Goal: Task Accomplishment & Management: Complete application form

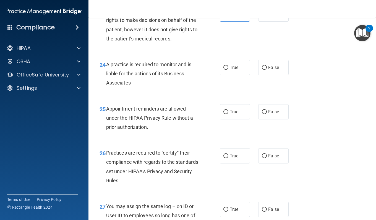
scroll to position [1245, 0]
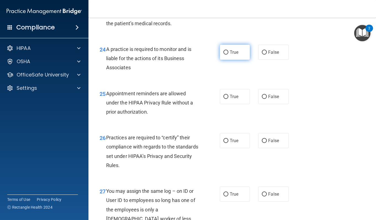
click at [235, 55] on span "True" at bounding box center [234, 52] width 9 height 5
click at [229, 55] on input "True" at bounding box center [226, 52] width 5 height 4
radio input "true"
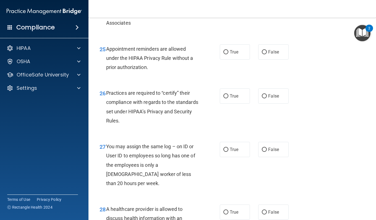
scroll to position [1300, 0]
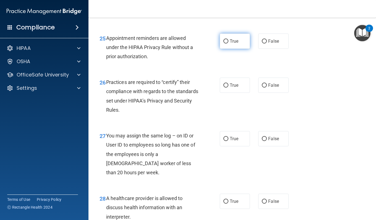
click at [237, 49] on label "True" at bounding box center [235, 40] width 30 height 15
click at [229, 43] on input "True" at bounding box center [226, 41] width 5 height 4
radio input "true"
click at [232, 88] on span "True" at bounding box center [234, 84] width 9 height 5
click at [229, 87] on input "True" at bounding box center [226, 85] width 5 height 4
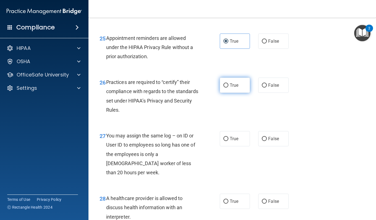
radio input "true"
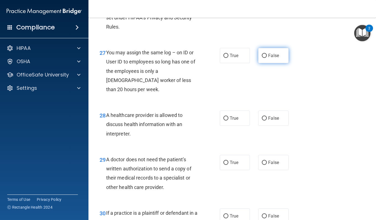
click at [264, 63] on label "False" at bounding box center [273, 55] width 30 height 15
click at [264, 58] on input "False" at bounding box center [264, 56] width 5 height 4
radio input "true"
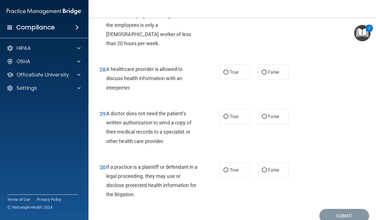
scroll to position [1466, 0]
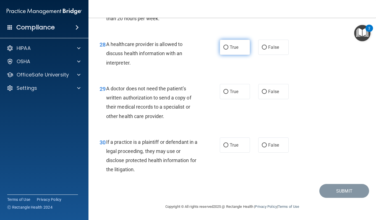
click at [220, 55] on label "True" at bounding box center [235, 47] width 30 height 15
click at [224, 50] on input "True" at bounding box center [226, 47] width 5 height 4
radio input "true"
click at [264, 54] on label "False" at bounding box center [273, 47] width 30 height 15
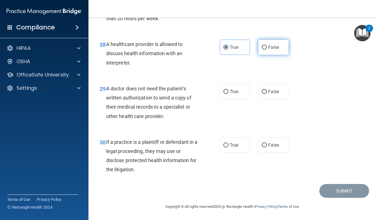
click at [264, 50] on input "False" at bounding box center [264, 47] width 5 height 4
radio input "true"
radio input "false"
click at [224, 91] on input "True" at bounding box center [226, 92] width 5 height 4
radio input "true"
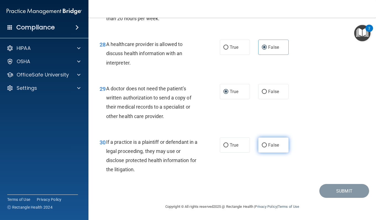
click at [267, 142] on label "False" at bounding box center [273, 144] width 30 height 15
click at [267, 143] on input "False" at bounding box center [264, 145] width 5 height 4
radio input "true"
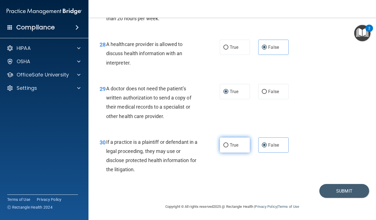
click at [245, 146] on label "True" at bounding box center [235, 144] width 30 height 15
click at [229, 146] on input "True" at bounding box center [226, 145] width 5 height 4
radio input "true"
radio input "false"
click at [324, 185] on button "Submit" at bounding box center [345, 191] width 50 height 14
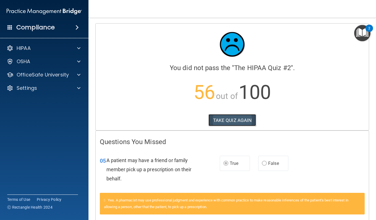
click at [230, 116] on button "TAKE QUIZ AGAIN" at bounding box center [233, 120] width 48 height 12
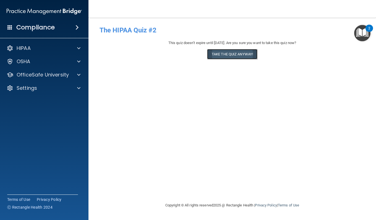
click at [210, 54] on button "Take the quiz anyway!" at bounding box center [232, 54] width 50 height 10
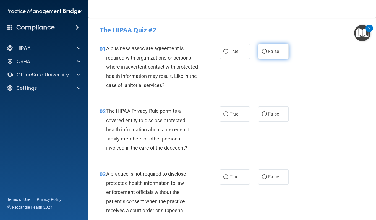
click at [262, 52] on input "False" at bounding box center [264, 52] width 5 height 4
radio input "true"
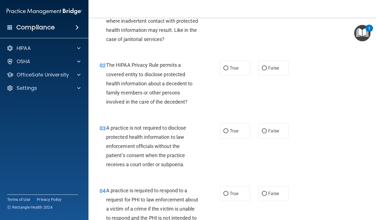
scroll to position [55, 0]
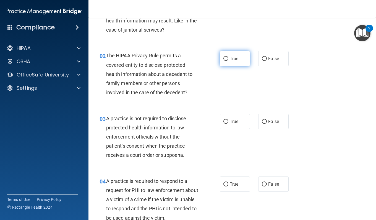
click at [220, 65] on label "True" at bounding box center [235, 58] width 30 height 15
click at [224, 61] on input "True" at bounding box center [226, 59] width 5 height 4
radio input "true"
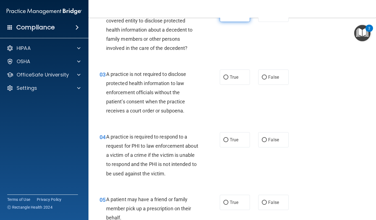
scroll to position [111, 0]
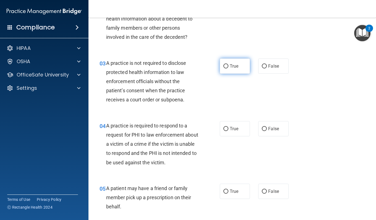
click at [225, 66] on input "True" at bounding box center [226, 66] width 5 height 4
radio input "true"
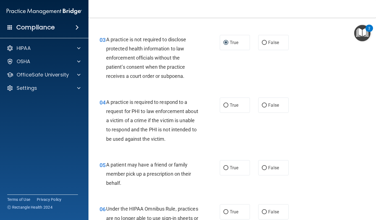
scroll to position [166, 0]
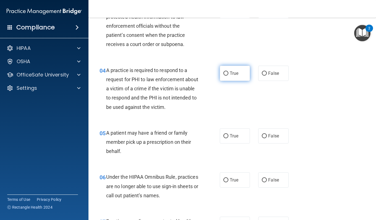
click at [227, 76] on label "True" at bounding box center [235, 73] width 30 height 15
click at [227, 76] on input "True" at bounding box center [226, 73] width 5 height 4
radio input "true"
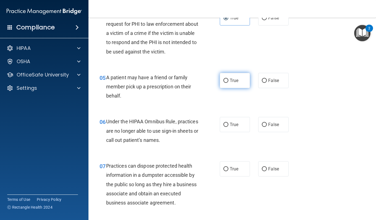
click at [232, 84] on label "True" at bounding box center [235, 80] width 30 height 15
click at [229, 83] on input "True" at bounding box center [226, 81] width 5 height 4
radio input "true"
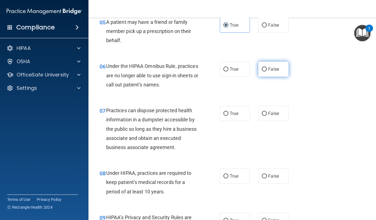
click at [261, 66] on label "False" at bounding box center [273, 68] width 30 height 15
click at [262, 67] on input "False" at bounding box center [264, 69] width 5 height 4
radio input "true"
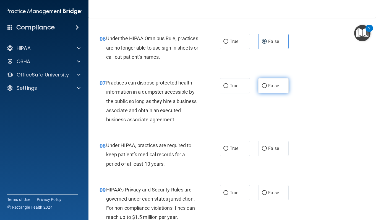
click at [266, 90] on label "False" at bounding box center [273, 85] width 30 height 15
click at [266, 88] on input "False" at bounding box center [264, 86] width 5 height 4
radio input "true"
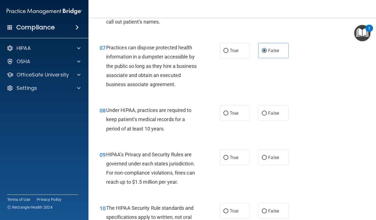
scroll to position [387, 0]
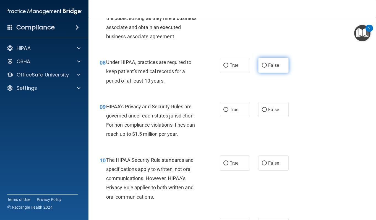
click at [264, 71] on label "False" at bounding box center [273, 65] width 30 height 15
click at [264, 68] on input "False" at bounding box center [264, 65] width 5 height 4
radio input "true"
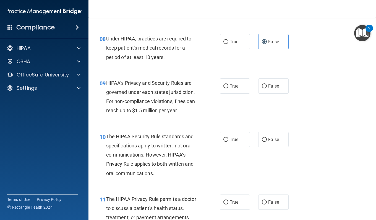
scroll to position [443, 0]
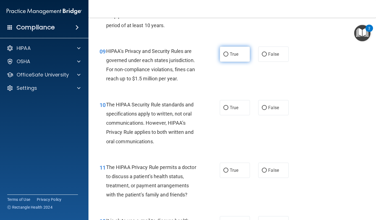
click at [225, 62] on label "True" at bounding box center [235, 53] width 30 height 15
click at [225, 56] on input "True" at bounding box center [226, 54] width 5 height 4
radio input "true"
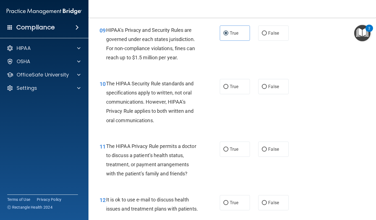
scroll to position [498, 0]
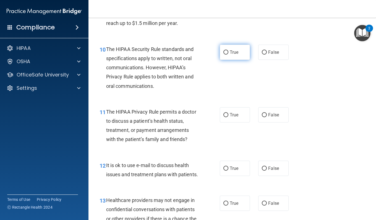
click at [222, 60] on label "True" at bounding box center [235, 52] width 30 height 15
click at [224, 55] on input "True" at bounding box center [226, 52] width 5 height 4
radio input "true"
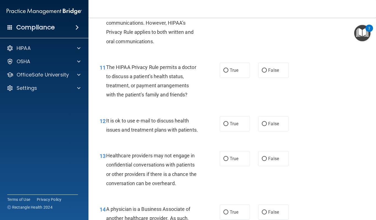
scroll to position [553, 0]
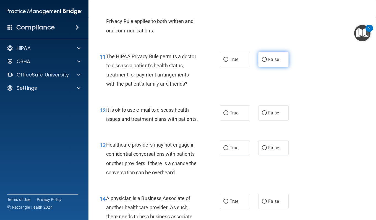
click at [262, 62] on input "False" at bounding box center [264, 60] width 5 height 4
radio input "true"
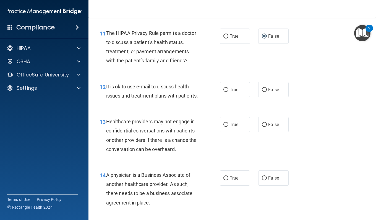
scroll to position [636, 0]
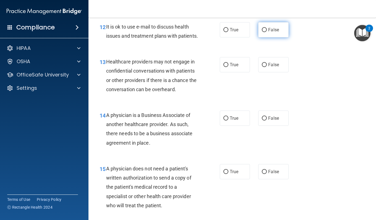
click at [265, 37] on label "False" at bounding box center [273, 29] width 30 height 15
click at [265, 32] on input "False" at bounding box center [264, 30] width 5 height 4
radio input "true"
click at [226, 72] on label "True" at bounding box center [235, 64] width 30 height 15
click at [226, 67] on input "True" at bounding box center [226, 65] width 5 height 4
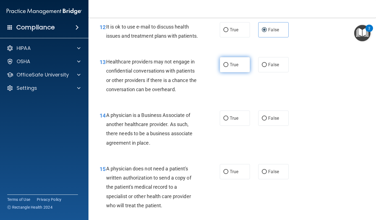
radio input "true"
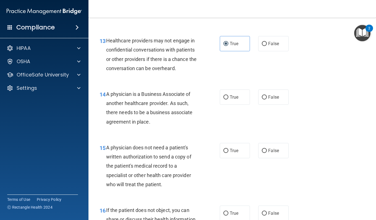
scroll to position [664, 0]
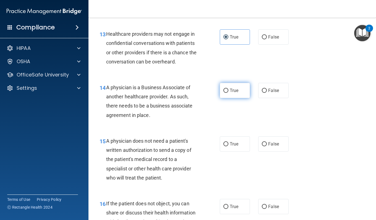
click at [236, 93] on span "True" at bounding box center [234, 90] width 9 height 5
click at [229, 93] on input "True" at bounding box center [226, 91] width 5 height 4
radio input "true"
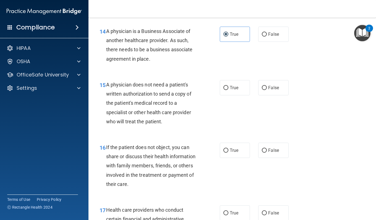
scroll to position [747, 0]
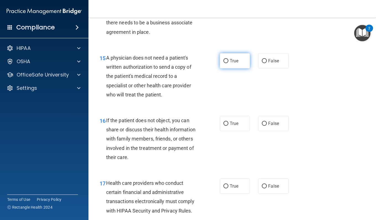
click at [233, 63] on span "True" at bounding box center [234, 60] width 9 height 5
click at [229, 63] on input "True" at bounding box center [226, 61] width 5 height 4
radio input "true"
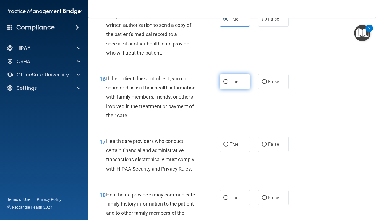
scroll to position [830, 0]
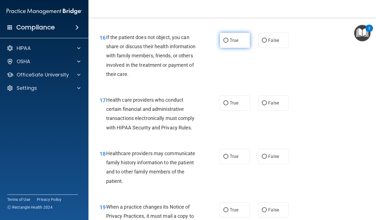
click at [230, 43] on span "True" at bounding box center [234, 40] width 9 height 5
click at [229, 43] on input "True" at bounding box center [226, 40] width 5 height 4
radio input "true"
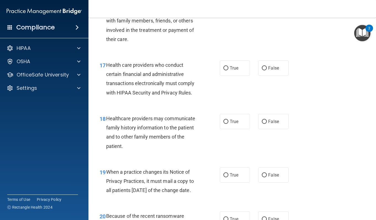
scroll to position [885, 0]
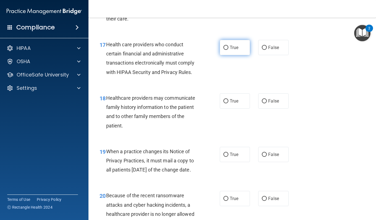
click at [220, 55] on label "True" at bounding box center [235, 47] width 30 height 15
click at [224, 50] on input "True" at bounding box center [226, 48] width 5 height 4
radio input "true"
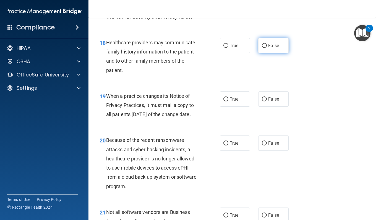
click at [258, 53] on label "False" at bounding box center [273, 45] width 30 height 15
click at [262, 48] on input "False" at bounding box center [264, 46] width 5 height 4
radio input "true"
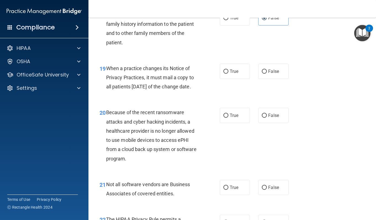
scroll to position [996, 0]
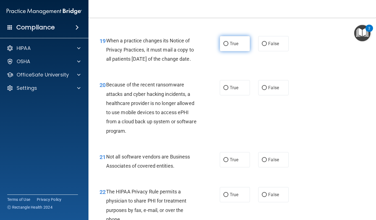
click at [227, 51] on label "True" at bounding box center [235, 43] width 30 height 15
click at [227, 46] on input "True" at bounding box center [226, 44] width 5 height 4
radio input "true"
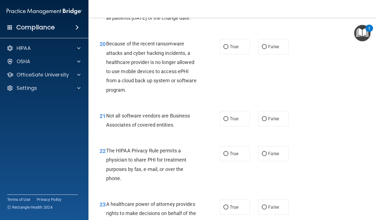
scroll to position [1079, 0]
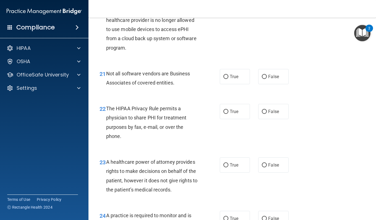
click at [244, 12] on label "True" at bounding box center [235, 4] width 30 height 15
click at [229, 7] on input "True" at bounding box center [226, 5] width 5 height 4
radio input "true"
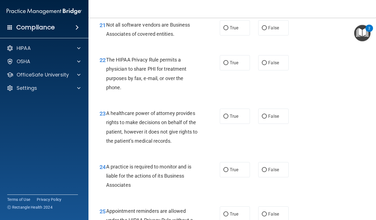
scroll to position [1134, 0]
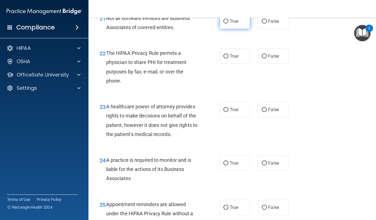
click at [241, 29] on label "True" at bounding box center [235, 21] width 30 height 15
click at [229, 24] on input "True" at bounding box center [226, 21] width 5 height 4
radio input "true"
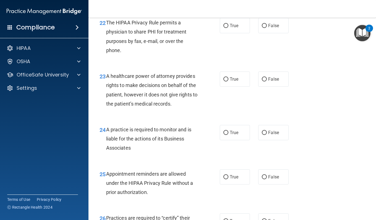
scroll to position [1190, 0]
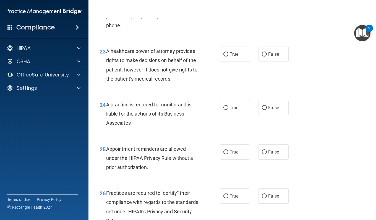
click at [241, 8] on label "True" at bounding box center [235, 0] width 30 height 15
click at [229, 3] on input "True" at bounding box center [226, 1] width 5 height 4
radio input "true"
click at [258, 8] on label "False" at bounding box center [273, 0] width 30 height 15
click at [262, 3] on input "False" at bounding box center [264, 1] width 5 height 4
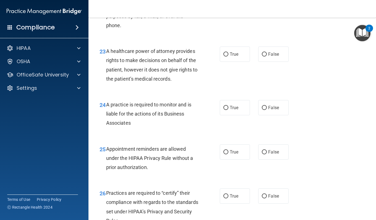
radio input "true"
radio input "false"
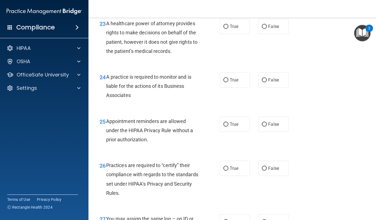
scroll to position [1245, 0]
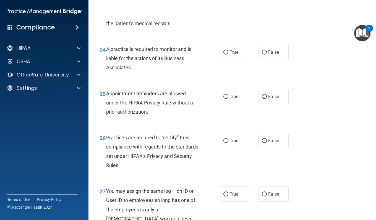
radio input "true"
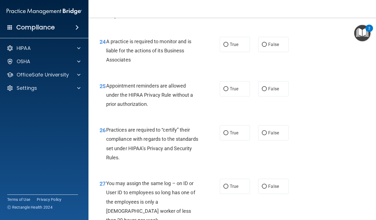
scroll to position [1273, 0]
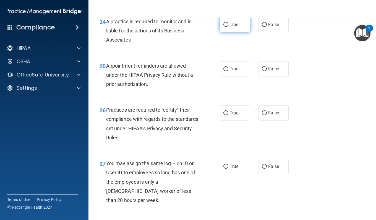
click at [222, 32] on label "True" at bounding box center [235, 24] width 30 height 15
click at [224, 27] on input "True" at bounding box center [226, 25] width 5 height 4
radio input "true"
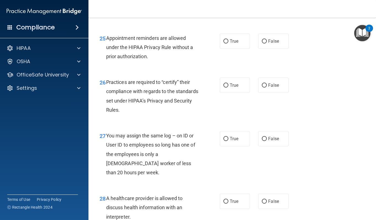
scroll to position [1328, 0]
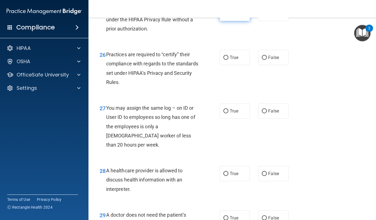
click at [242, 21] on label "True" at bounding box center [235, 13] width 30 height 15
click at [229, 16] on input "True" at bounding box center [226, 14] width 5 height 4
radio input "true"
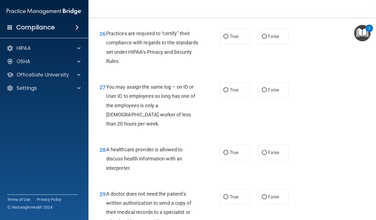
scroll to position [1356, 0]
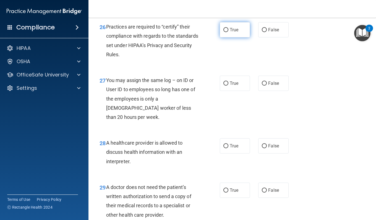
click at [229, 37] on label "True" at bounding box center [235, 29] width 30 height 15
click at [229, 32] on input "True" at bounding box center [226, 30] width 5 height 4
radio input "true"
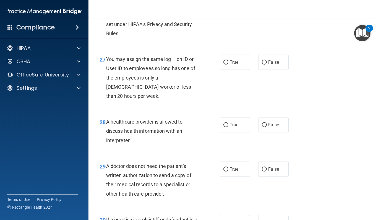
scroll to position [1383, 0]
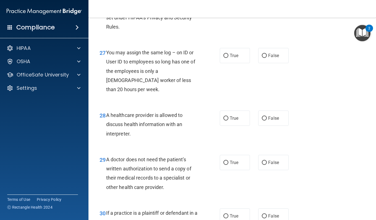
click at [254, 63] on div "True False" at bounding box center [256, 55] width 73 height 15
click at [258, 63] on label "False" at bounding box center [273, 55] width 30 height 15
click at [262, 58] on input "False" at bounding box center [264, 56] width 5 height 4
radio input "true"
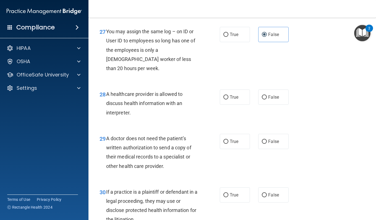
scroll to position [1411, 0]
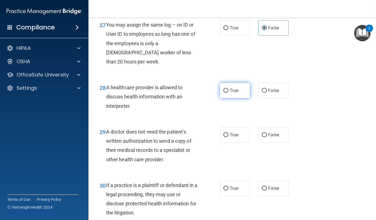
click at [237, 98] on label "True" at bounding box center [235, 90] width 30 height 15
click at [229, 93] on input "True" at bounding box center [226, 91] width 5 height 4
radio input "true"
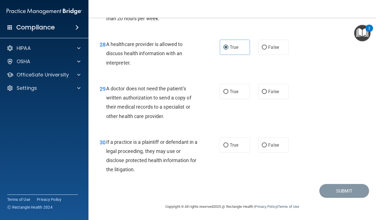
scroll to position [1482, 0]
click at [225, 94] on label "True" at bounding box center [235, 91] width 30 height 15
click at [225, 94] on input "True" at bounding box center [226, 92] width 5 height 4
radio input "true"
drag, startPoint x: 230, startPoint y: 144, endPoint x: 231, endPoint y: 148, distance: 3.4
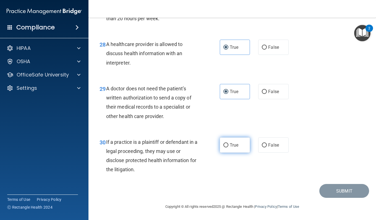
click at [231, 148] on label "True" at bounding box center [235, 144] width 30 height 15
click at [229, 147] on input "True" at bounding box center [226, 145] width 5 height 4
radio input "true"
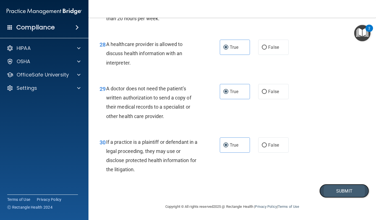
click at [339, 190] on button "Submit" at bounding box center [345, 191] width 50 height 14
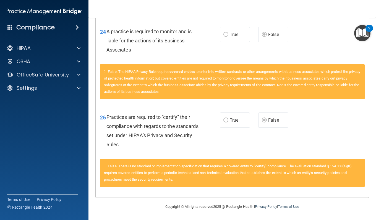
scroll to position [1022, 0]
